Goal: Navigation & Orientation: Go to known website

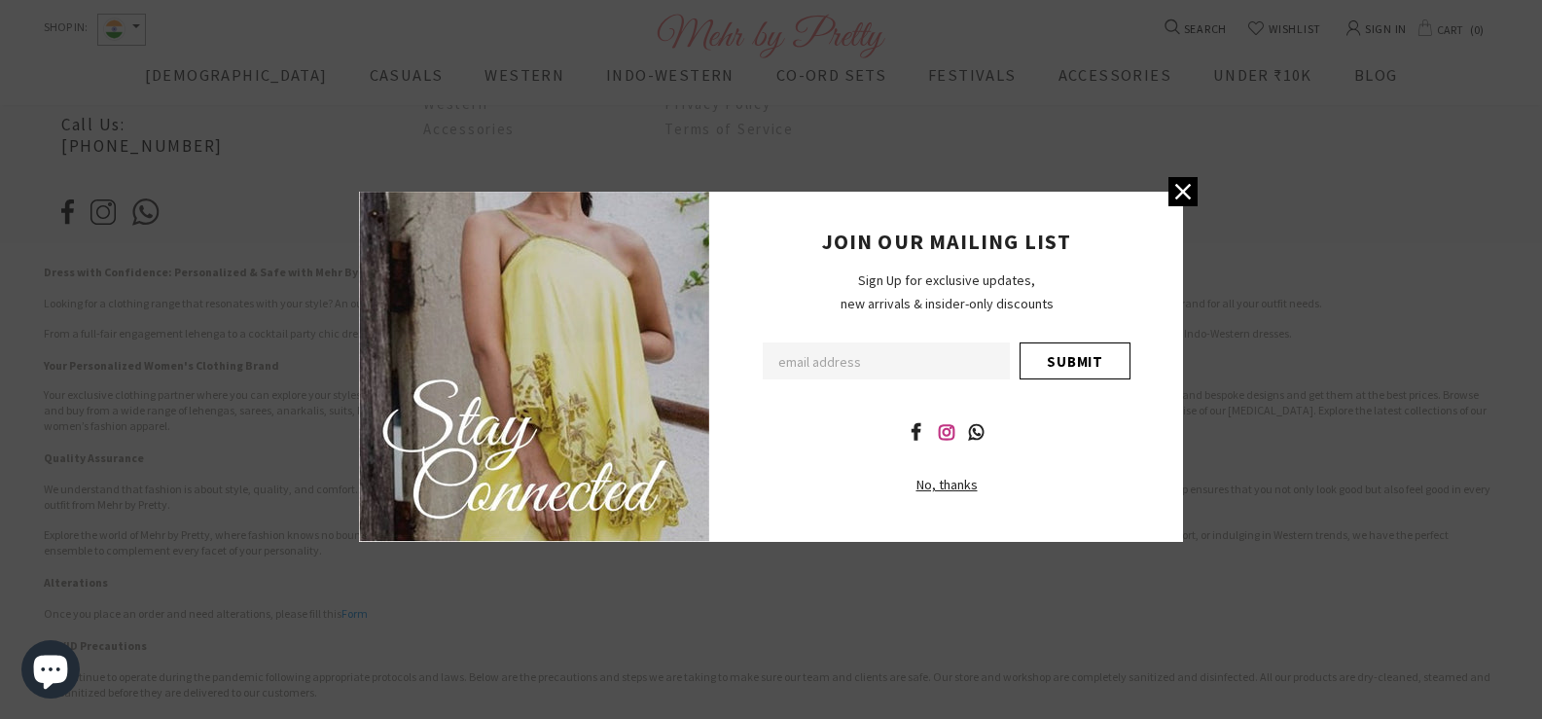
scroll to position [2170, 0]
click at [948, 430] on icon at bounding box center [947, 433] width 16 height 14
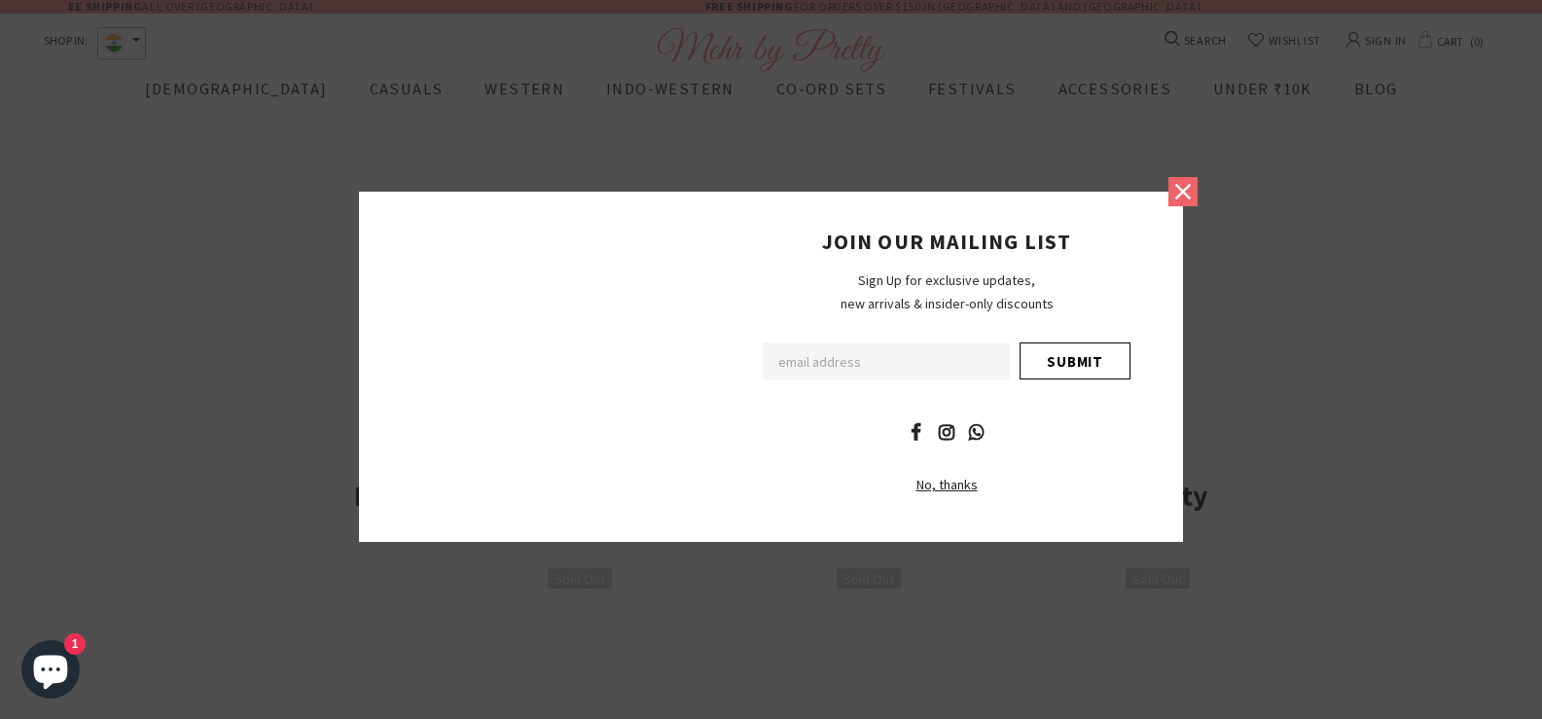
click at [1181, 202] on icon at bounding box center [1182, 191] width 25 height 25
